Goal: Task Accomplishment & Management: Manage account settings

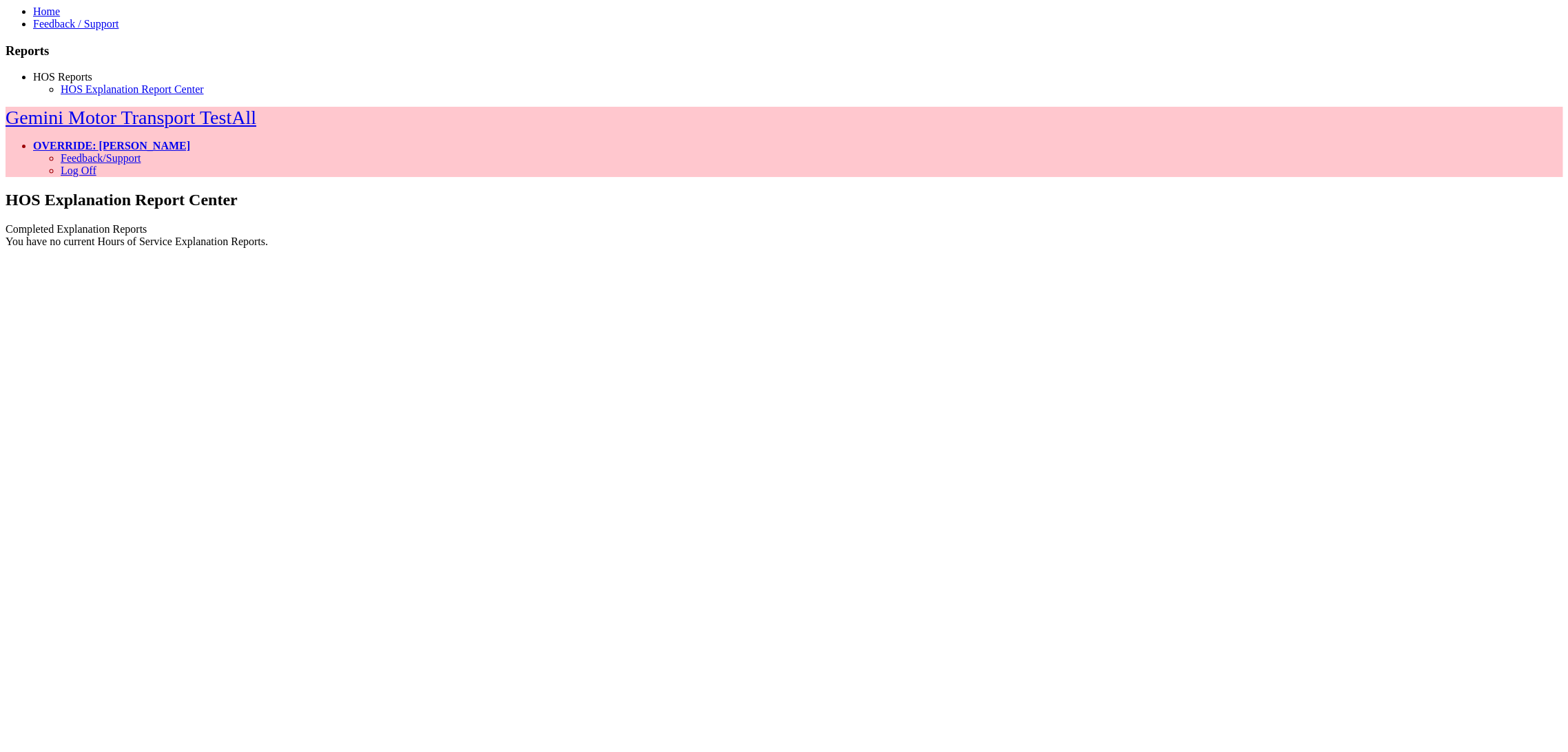
click at [405, 224] on div "Completed Explanation Reports" at bounding box center [784, 229] width 1558 height 12
click at [93, 83] on span at bounding box center [93, 76] width 0 height 12
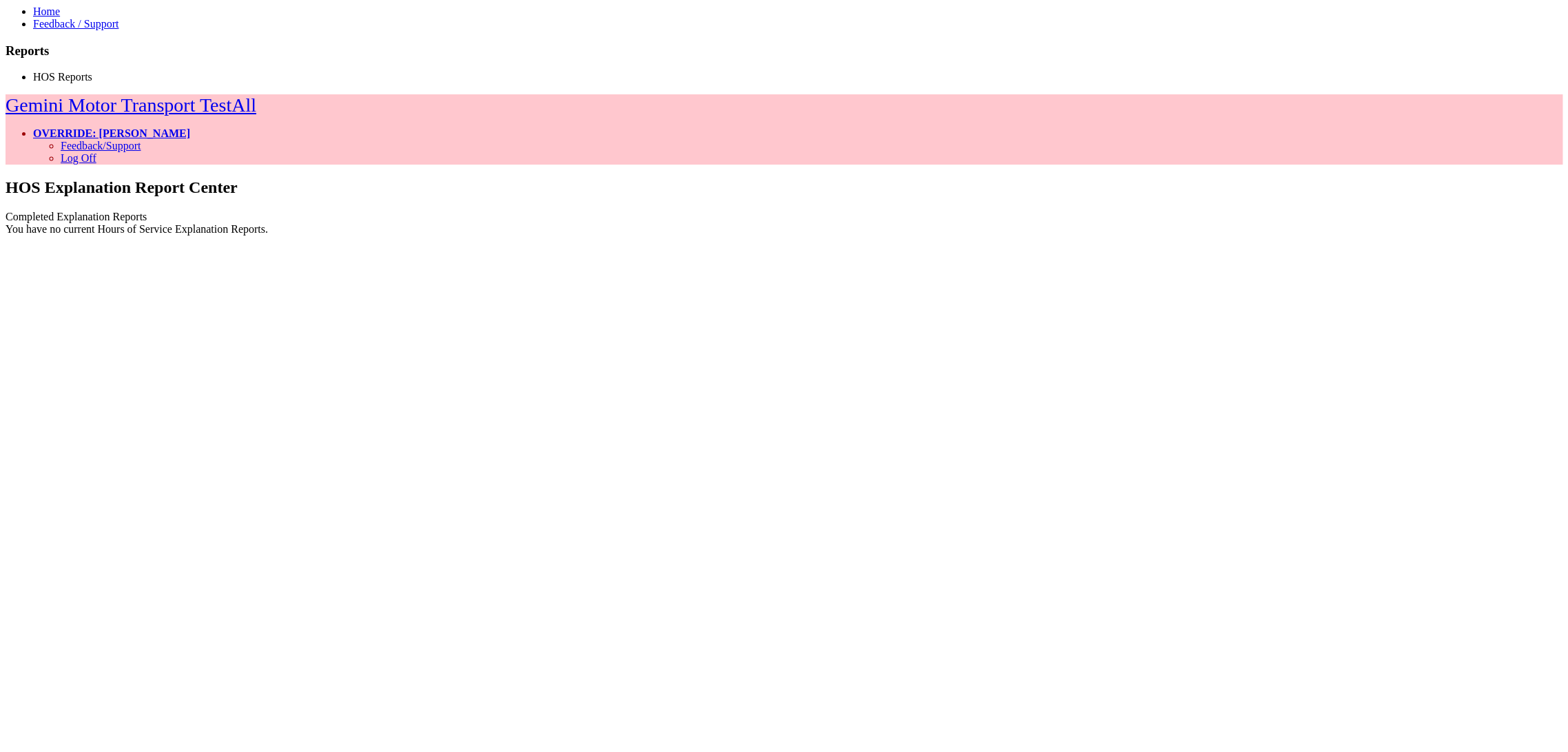
click at [93, 83] on span at bounding box center [93, 76] width 0 height 12
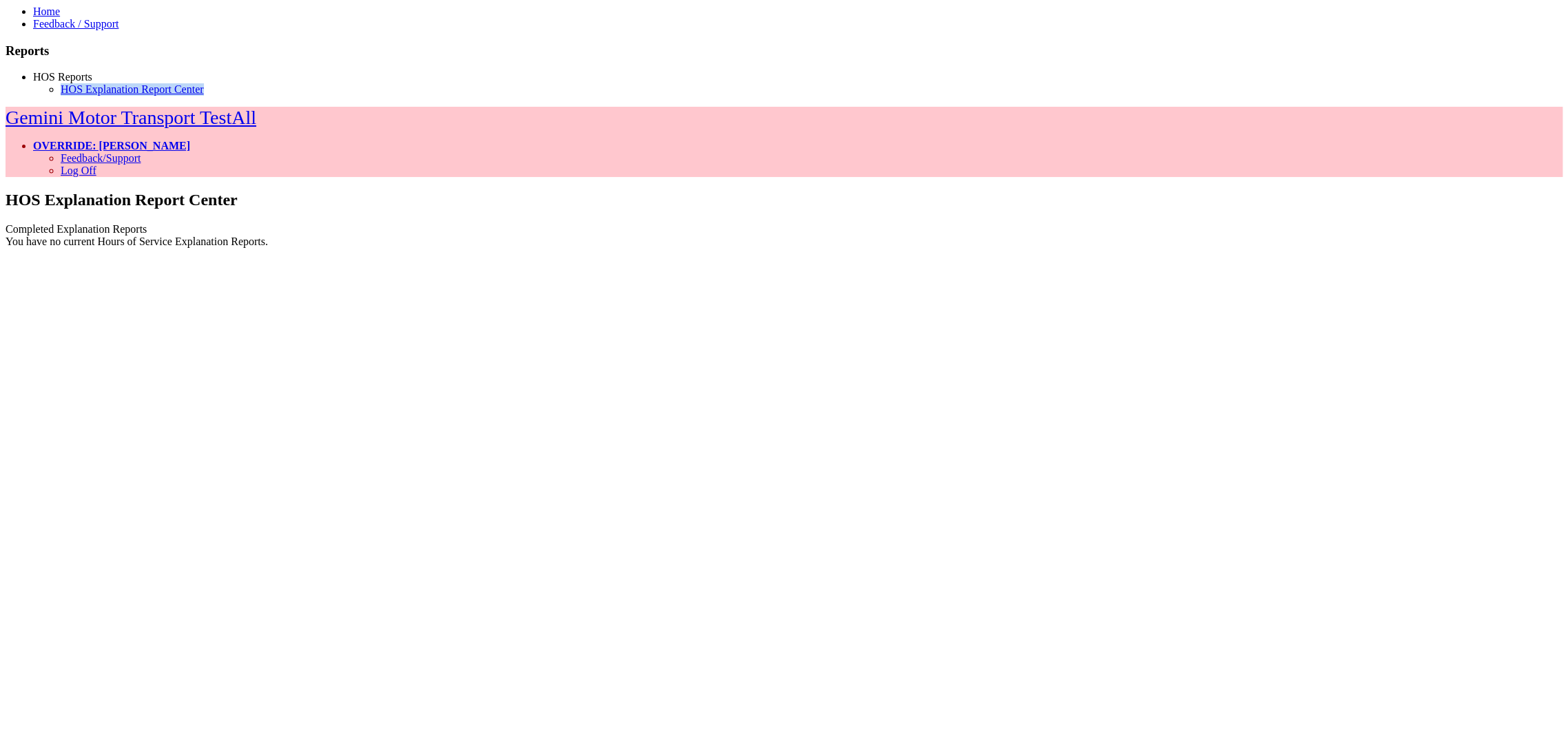
click at [93, 95] on link "HOS Explanation Report Center" at bounding box center [132, 89] width 143 height 12
click at [190, 140] on link "OVERRIDE: [PERSON_NAME]" at bounding box center [111, 146] width 157 height 12
click at [97, 165] on link "Log Off" at bounding box center [78, 171] width 36 height 12
